Goal: Task Accomplishment & Management: Manage account settings

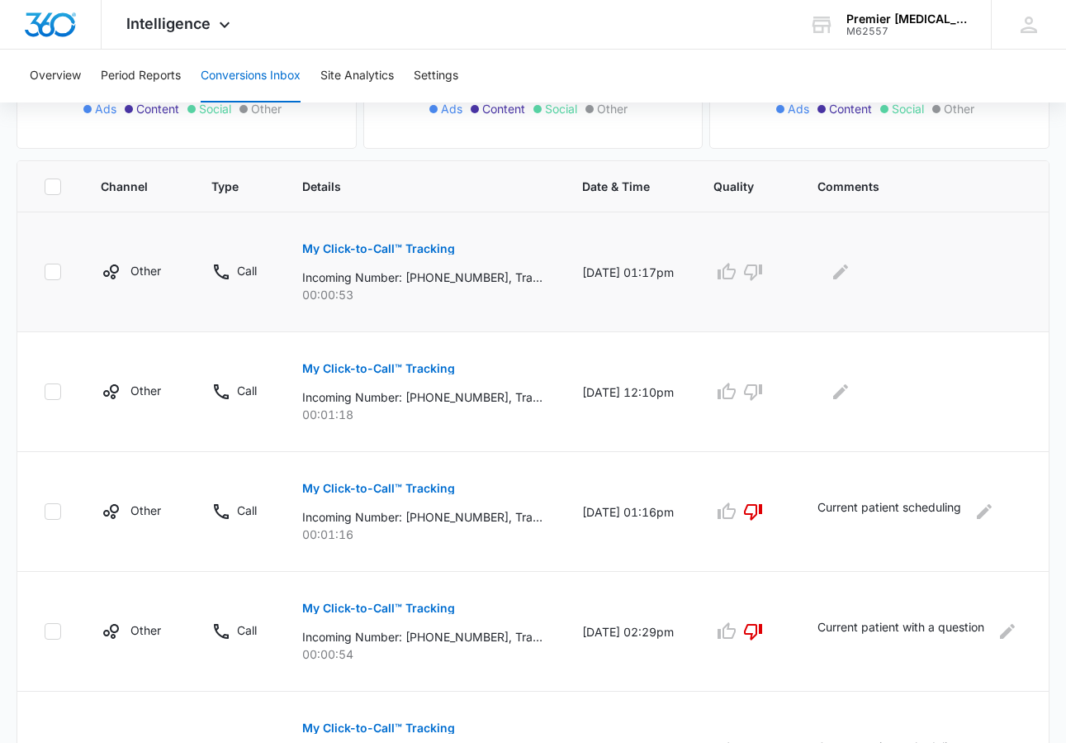
scroll to position [321, 0]
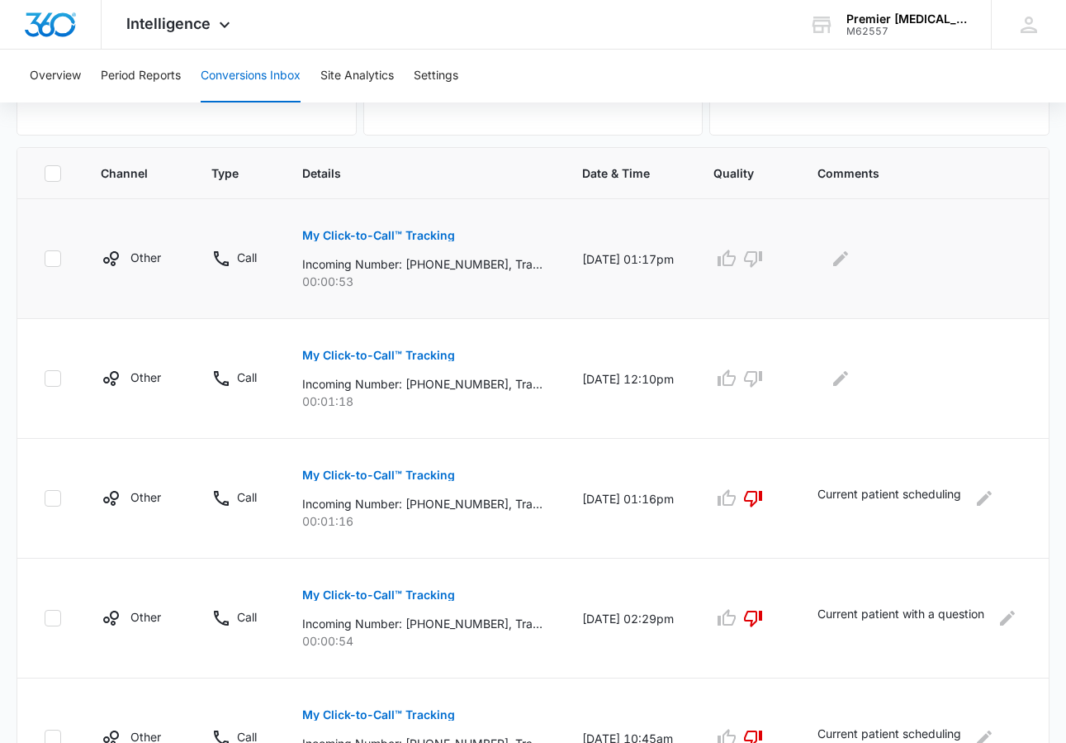
click at [382, 238] on p "My Click-to-Call™ Tracking" at bounding box center [378, 236] width 153 height 12
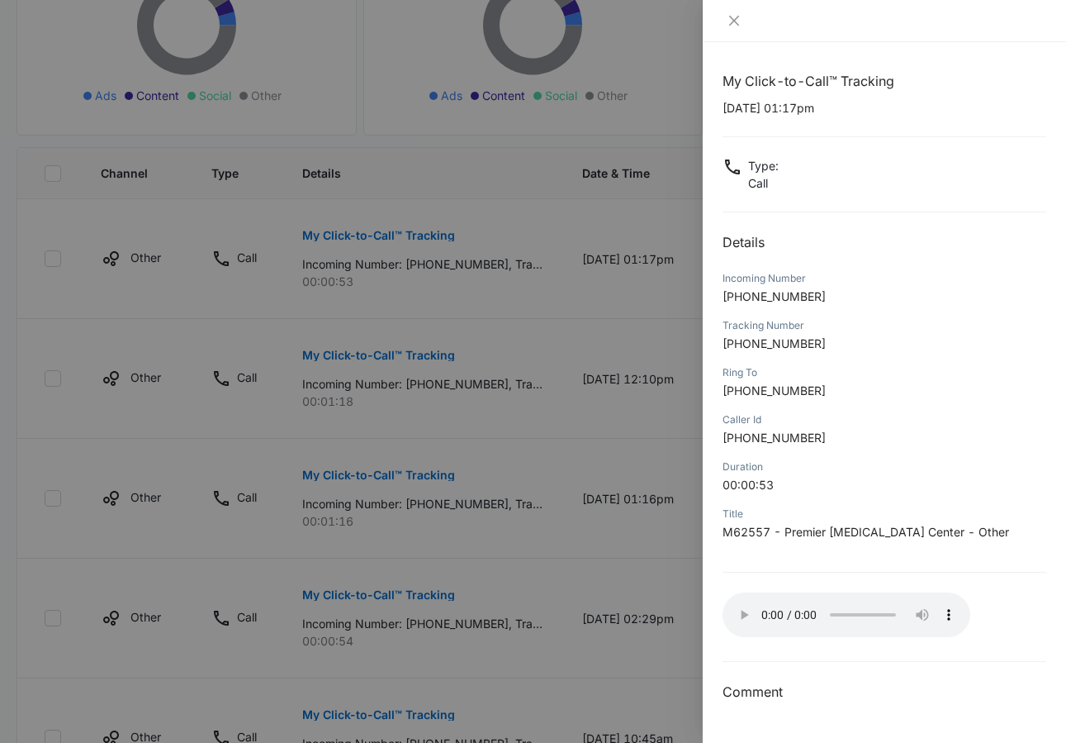
scroll to position [325, 0]
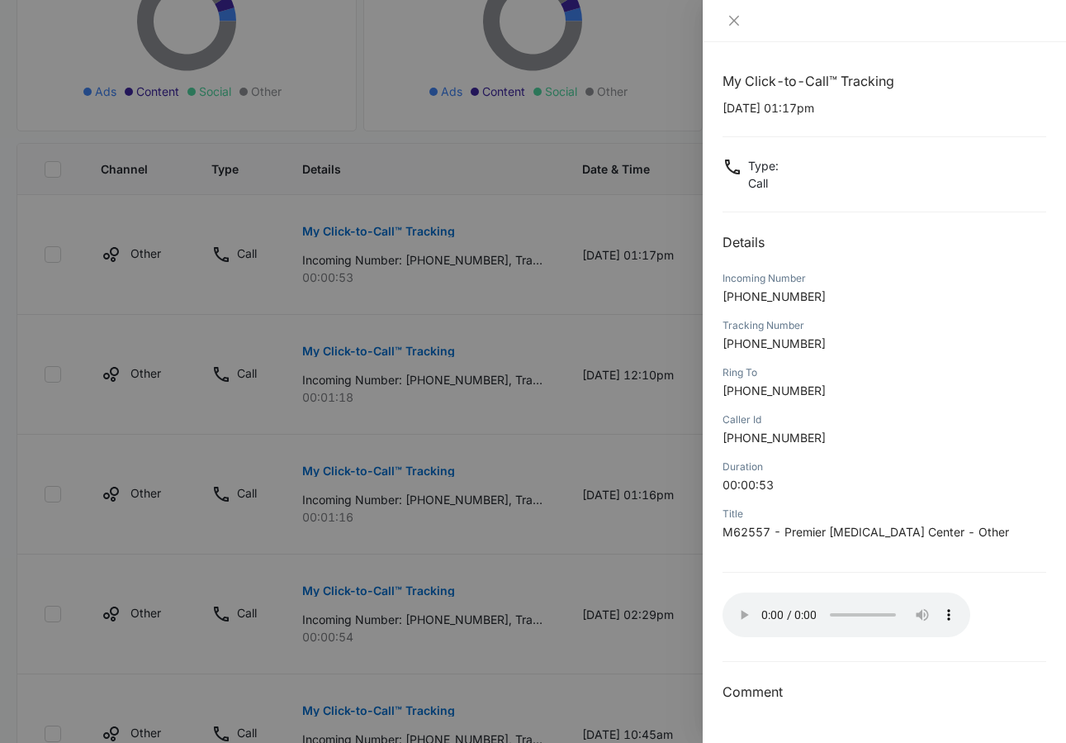
drag, startPoint x: 361, startPoint y: 511, endPoint x: 375, endPoint y: 506, distance: 15.2
click at [361, 510] on div at bounding box center [533, 371] width 1066 height 743
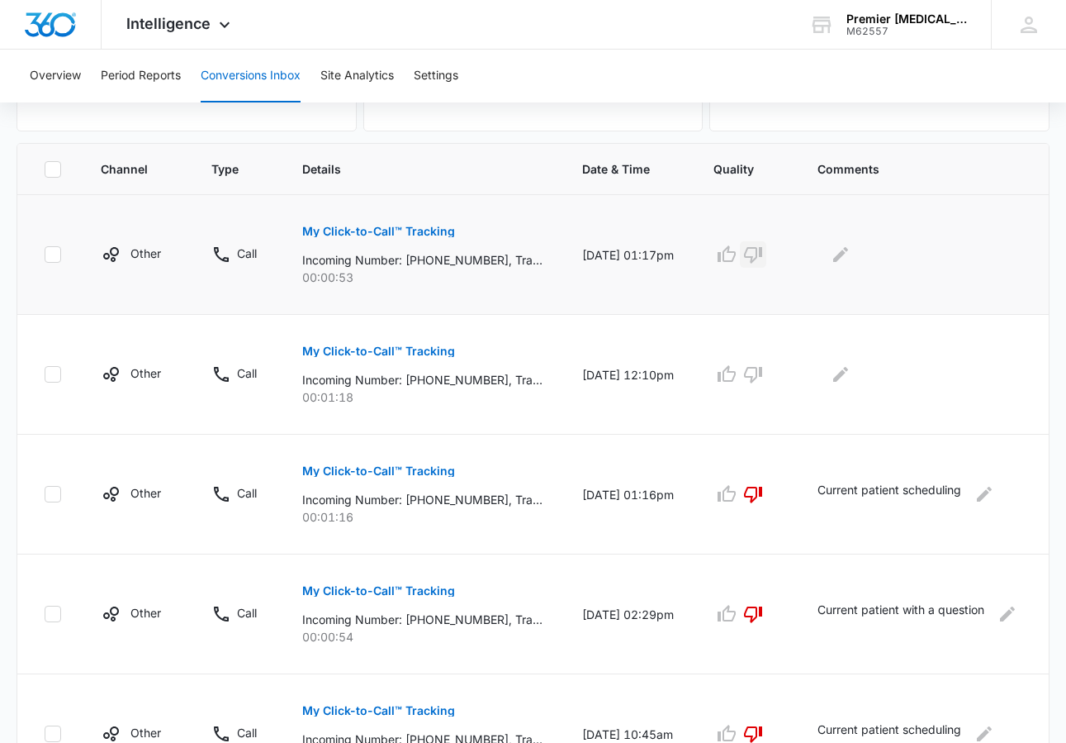
click at [763, 249] on icon "button" at bounding box center [753, 255] width 20 height 20
click at [848, 254] on icon "Edit Comments" at bounding box center [840, 254] width 15 height 15
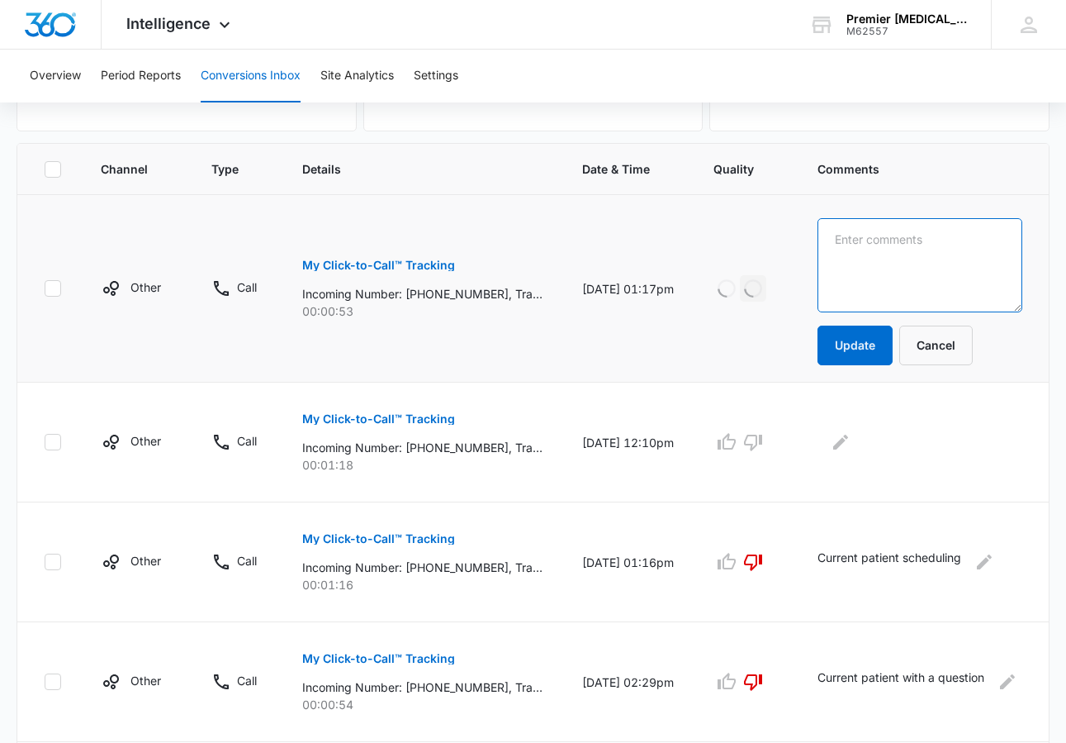
click at [867, 254] on textarea at bounding box center [920, 265] width 205 height 94
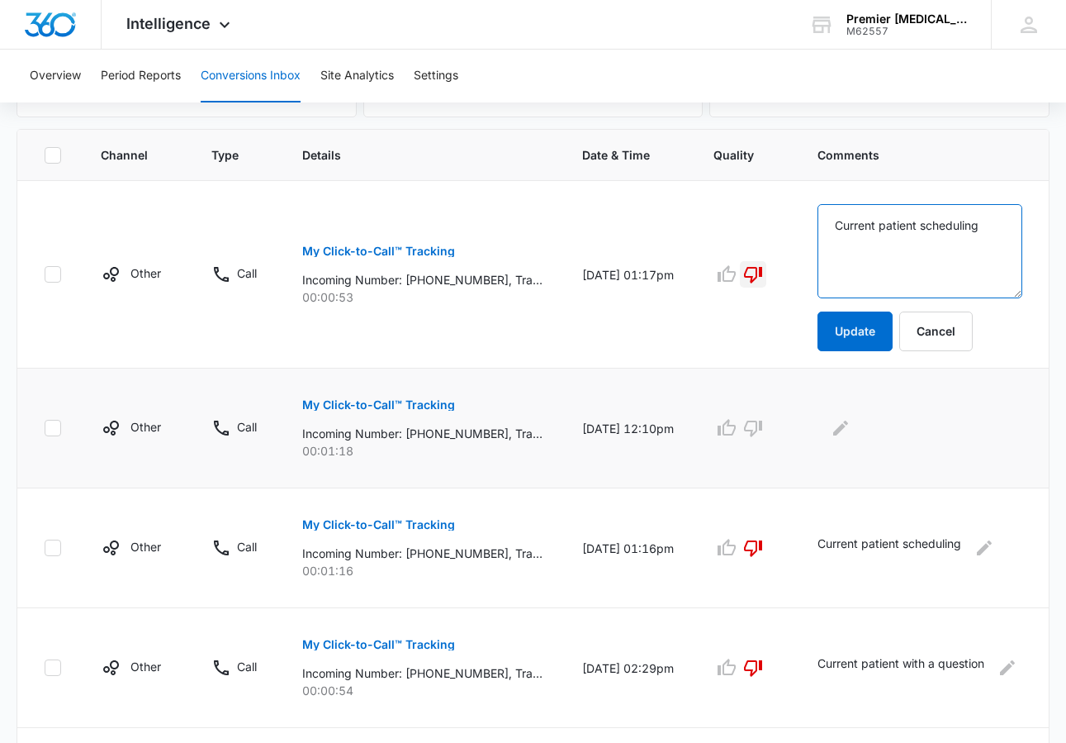
type textarea "Current patient scheduling"
click at [387, 419] on button "My Click-to-Call™ Tracking" at bounding box center [378, 405] width 153 height 40
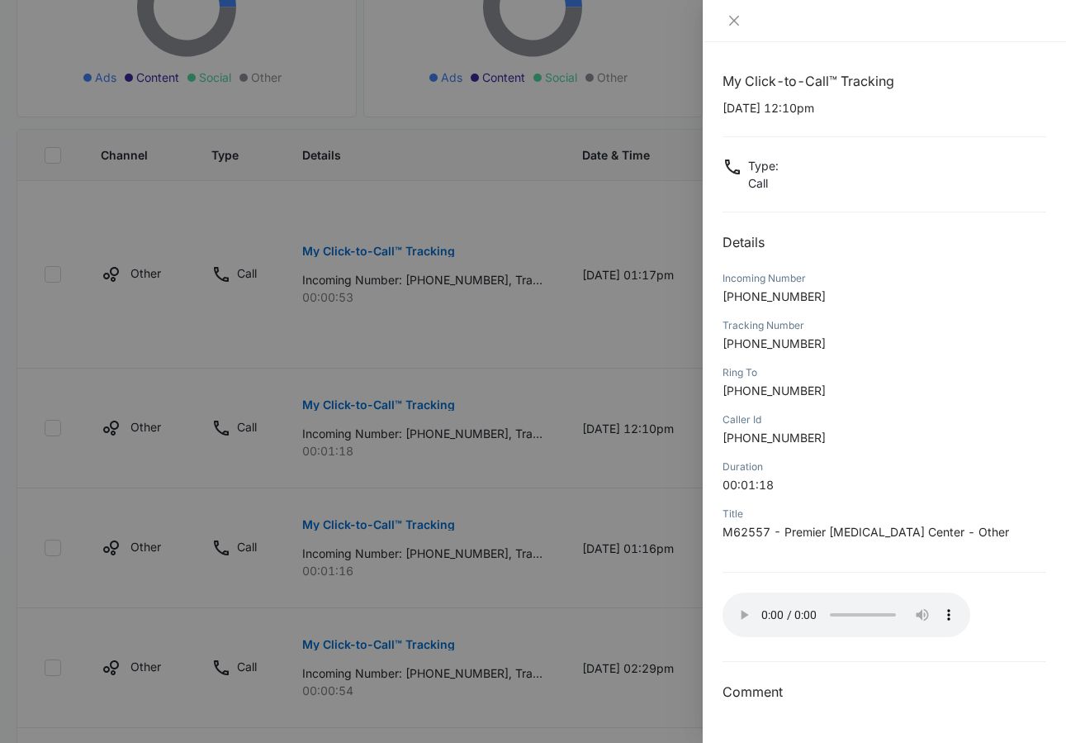
click at [647, 595] on div at bounding box center [533, 371] width 1066 height 743
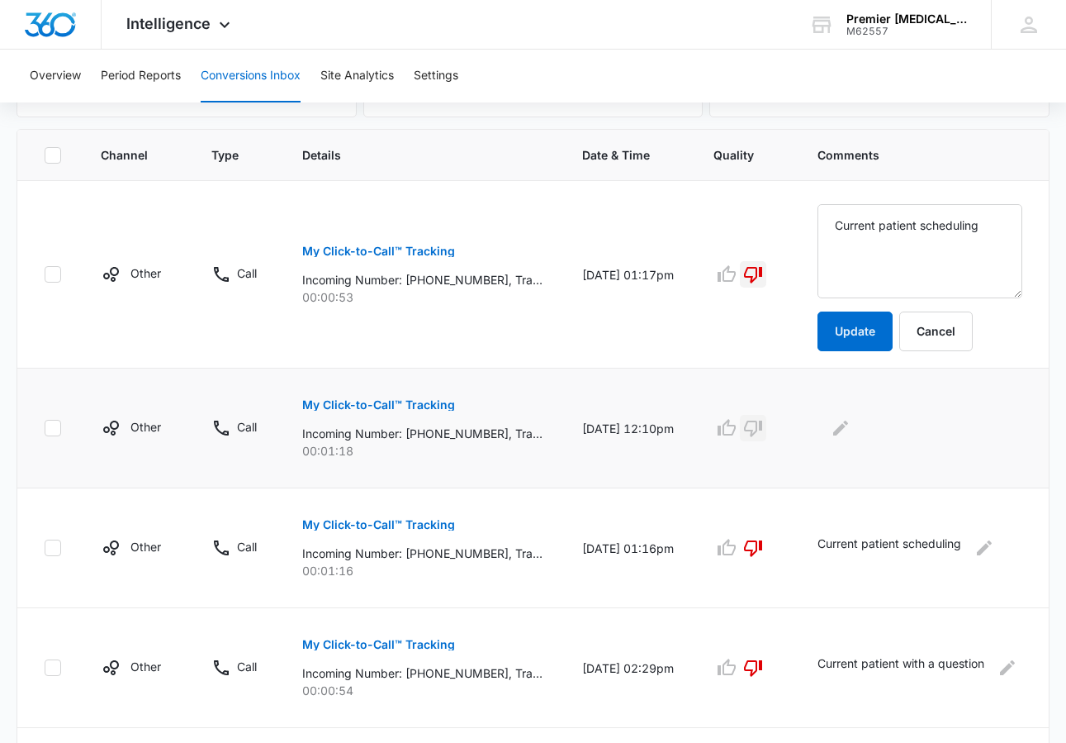
drag, startPoint x: 772, startPoint y: 433, endPoint x: 806, endPoint y: 419, distance: 37.4
click at [763, 432] on icon "button" at bounding box center [753, 428] width 20 height 20
click at [848, 429] on icon "Edit Comments" at bounding box center [840, 427] width 15 height 15
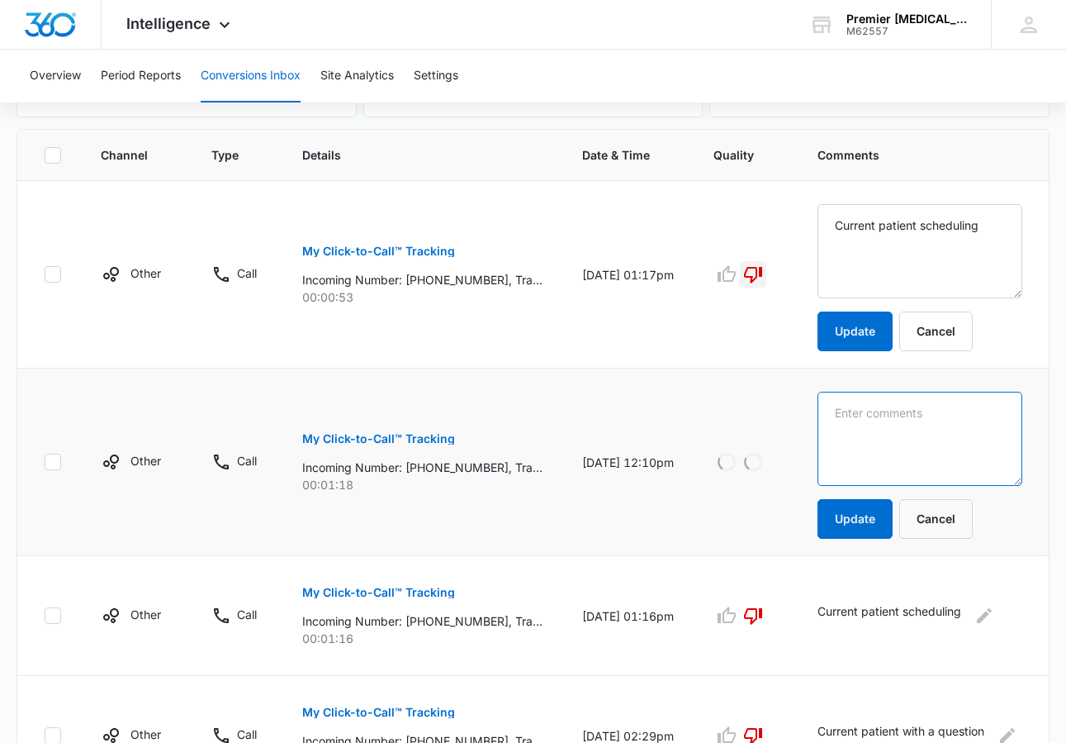
click at [882, 431] on textarea at bounding box center [920, 439] width 205 height 94
type textarea "Current patient scheduling"
